Goal: Task Accomplishment & Management: Manage account settings

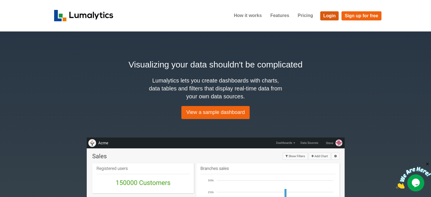
click at [330, 14] on link "Login" at bounding box center [329, 15] width 19 height 9
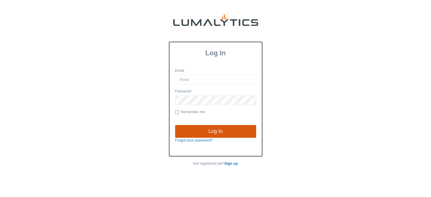
type input "[EMAIL_ADDRESS][DOMAIN_NAME]"
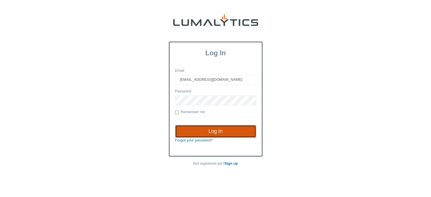
click at [214, 129] on input "Log In" at bounding box center [215, 131] width 81 height 13
